Goal: Communication & Community: Share content

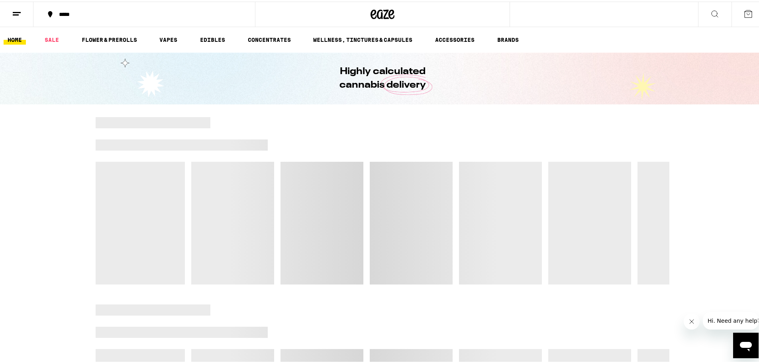
click at [19, 14] on icon at bounding box center [17, 13] width 10 height 10
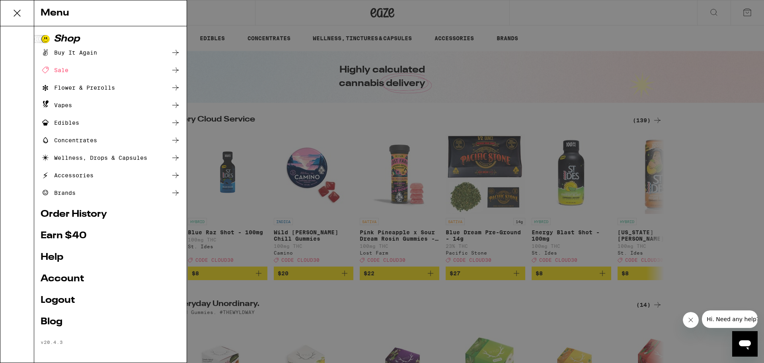
click at [83, 233] on link "Earn $ 40" at bounding box center [111, 236] width 140 height 10
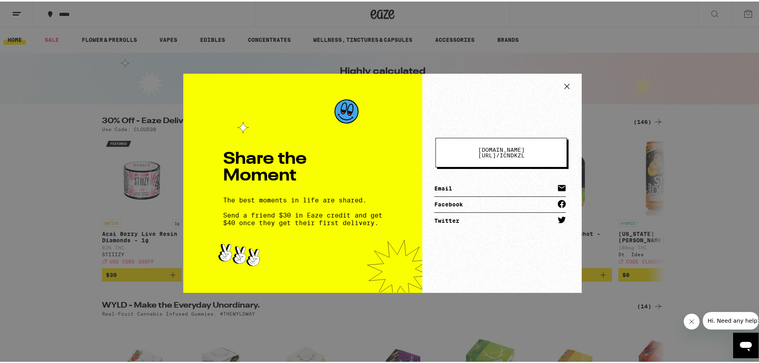
click at [501, 152] on span "[DOMAIN_NAME][URL] /" at bounding box center [501, 151] width 47 height 12
